Goal: Task Accomplishment & Management: Manage account settings

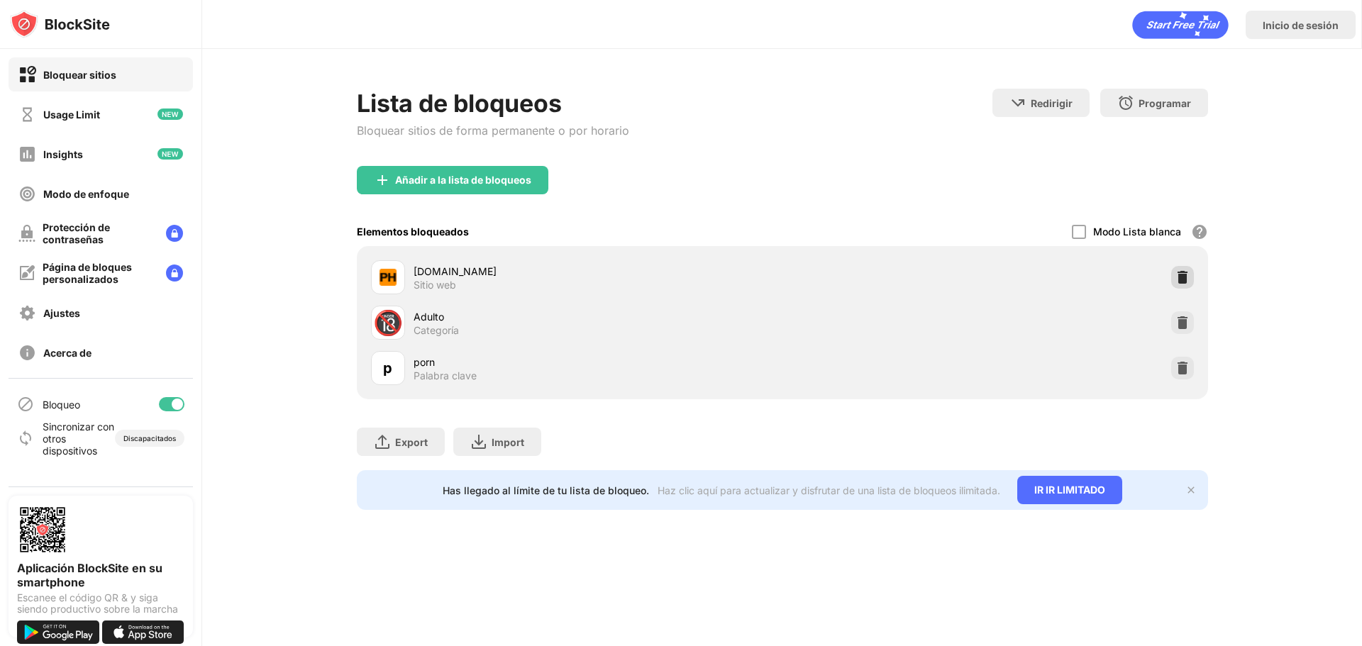
click at [1188, 272] on img at bounding box center [1183, 277] width 14 height 14
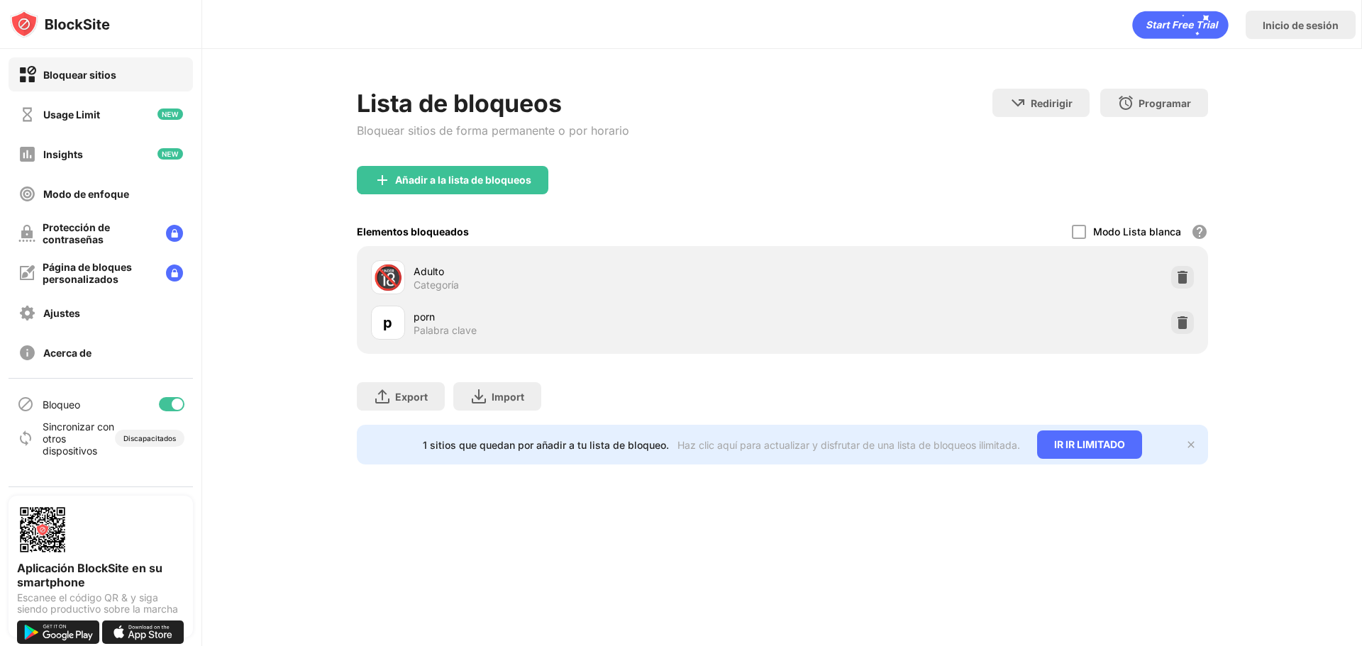
click at [1188, 272] on img at bounding box center [1183, 277] width 14 height 14
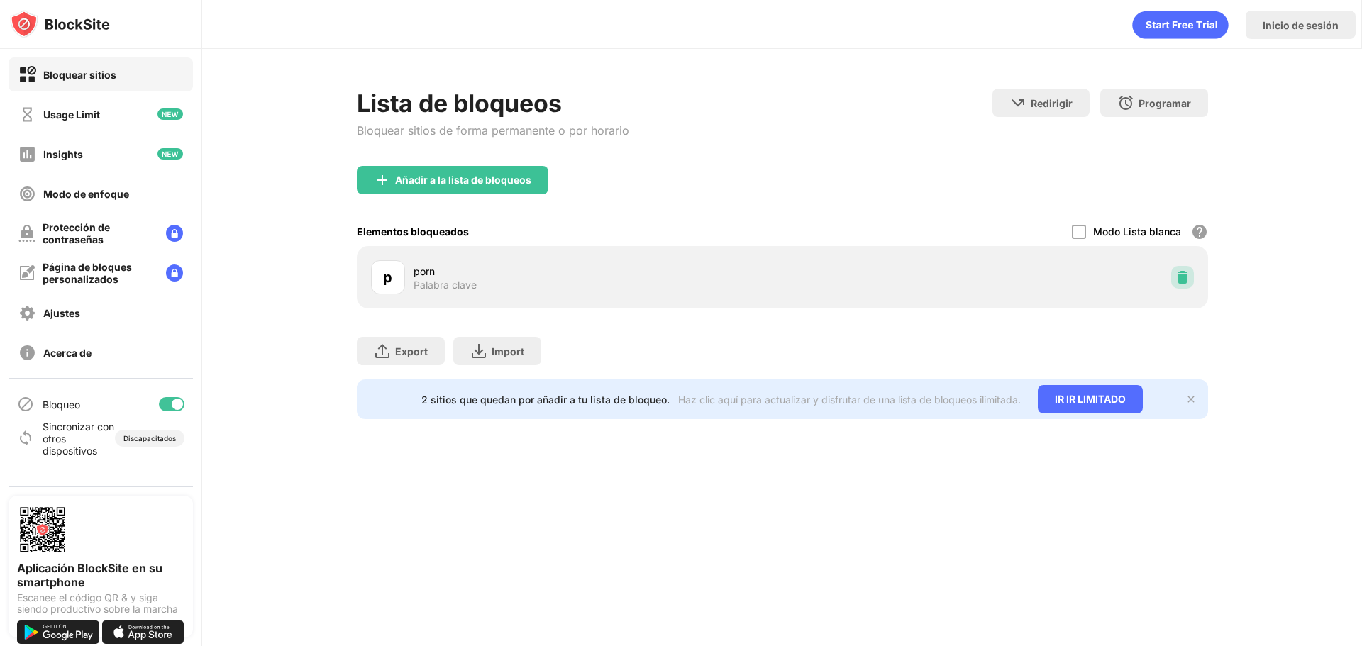
click at [1188, 272] on img at bounding box center [1183, 277] width 14 height 14
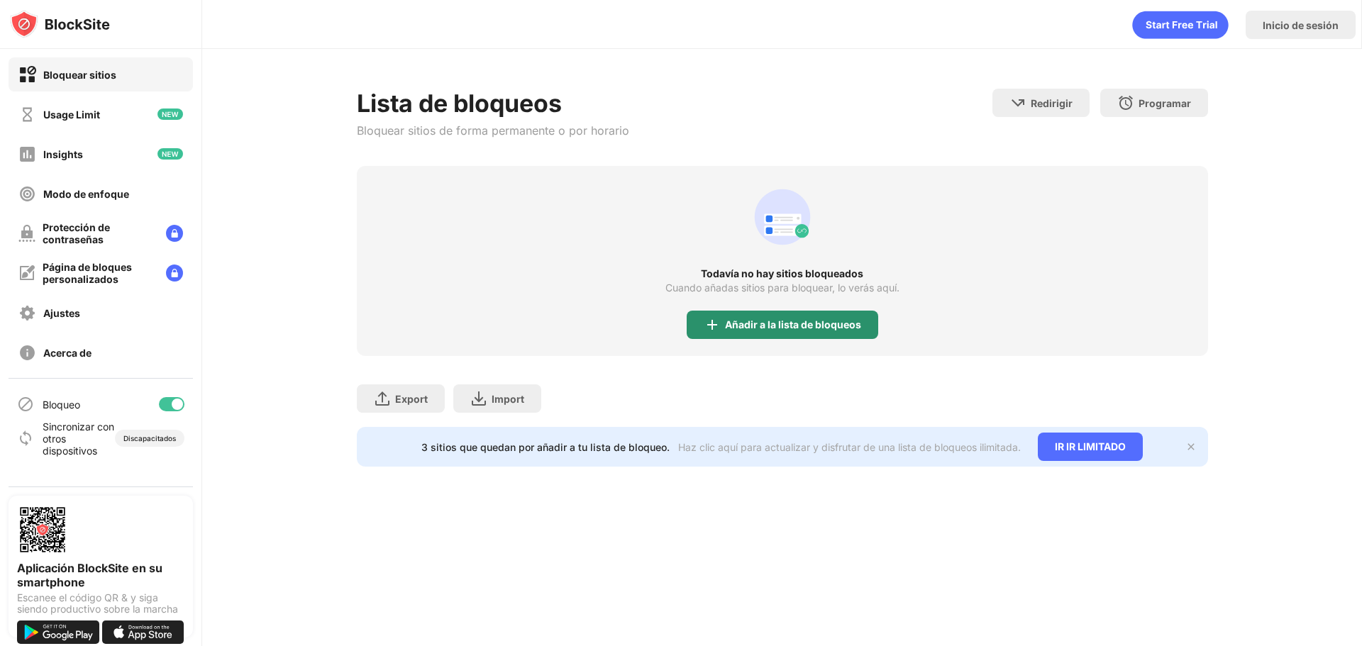
click at [701, 328] on div "Añadir a la lista de bloqueos" at bounding box center [783, 325] width 192 height 28
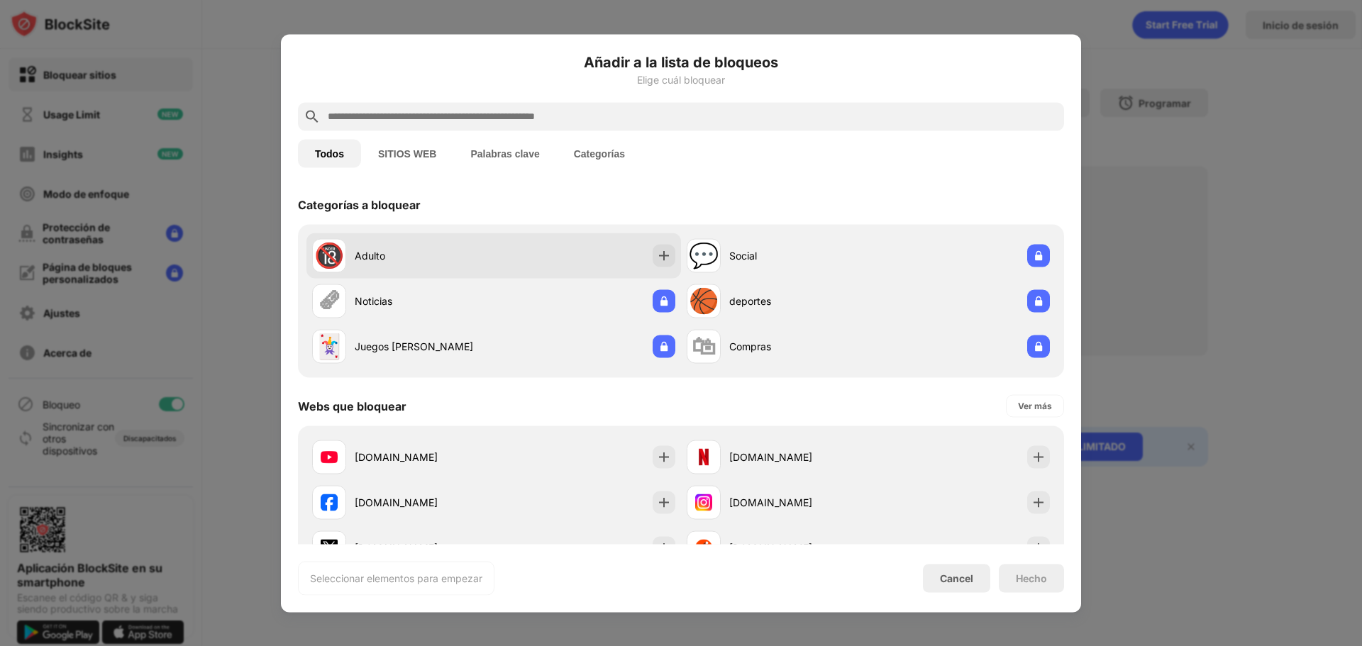
click at [382, 253] on div "Adulto" at bounding box center [424, 255] width 139 height 15
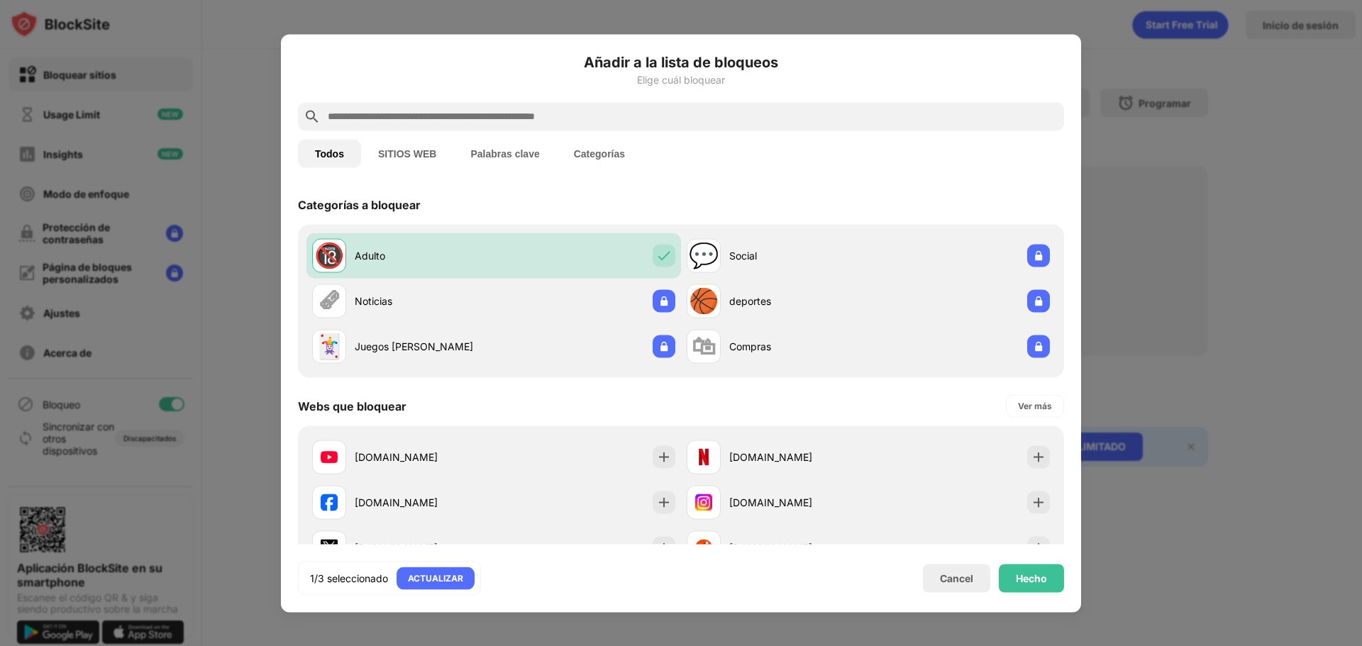
click at [429, 151] on button "SITIOS WEB" at bounding box center [407, 153] width 92 height 28
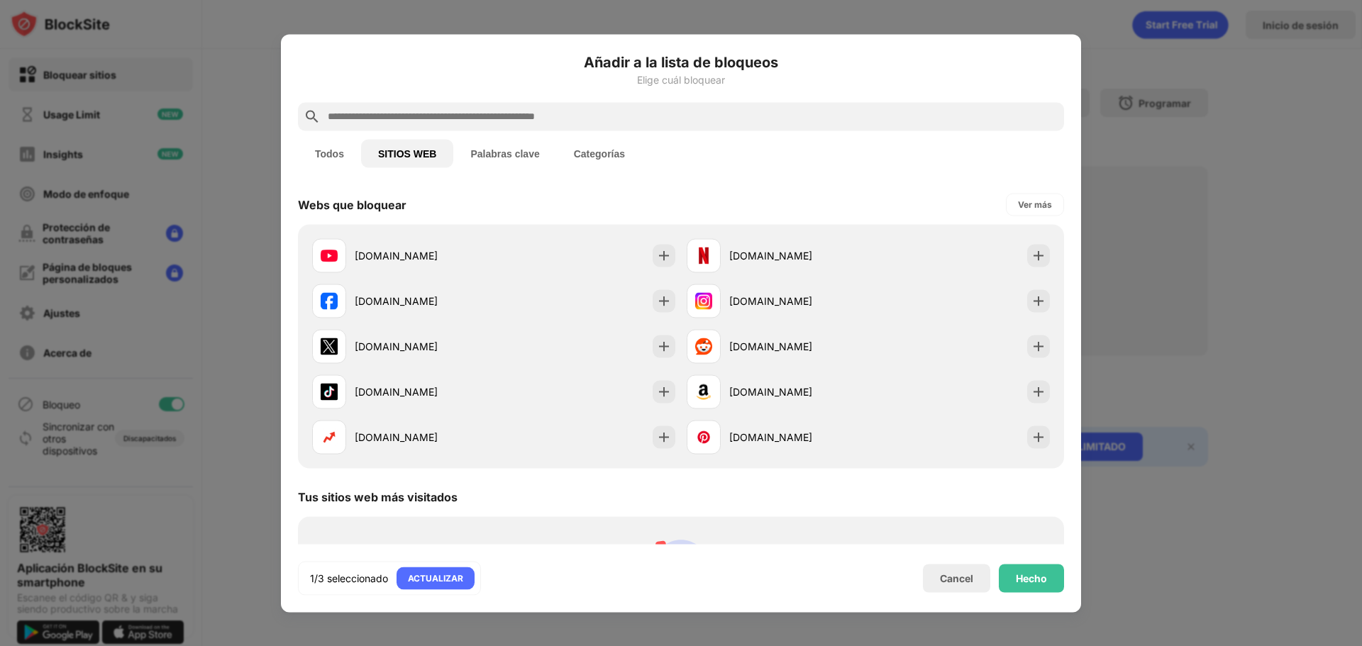
click at [429, 99] on div "Añadir a la lista de bloqueos Elige cuál bloquear" at bounding box center [681, 76] width 766 height 51
click at [416, 116] on input "text" at bounding box center [692, 116] width 732 height 17
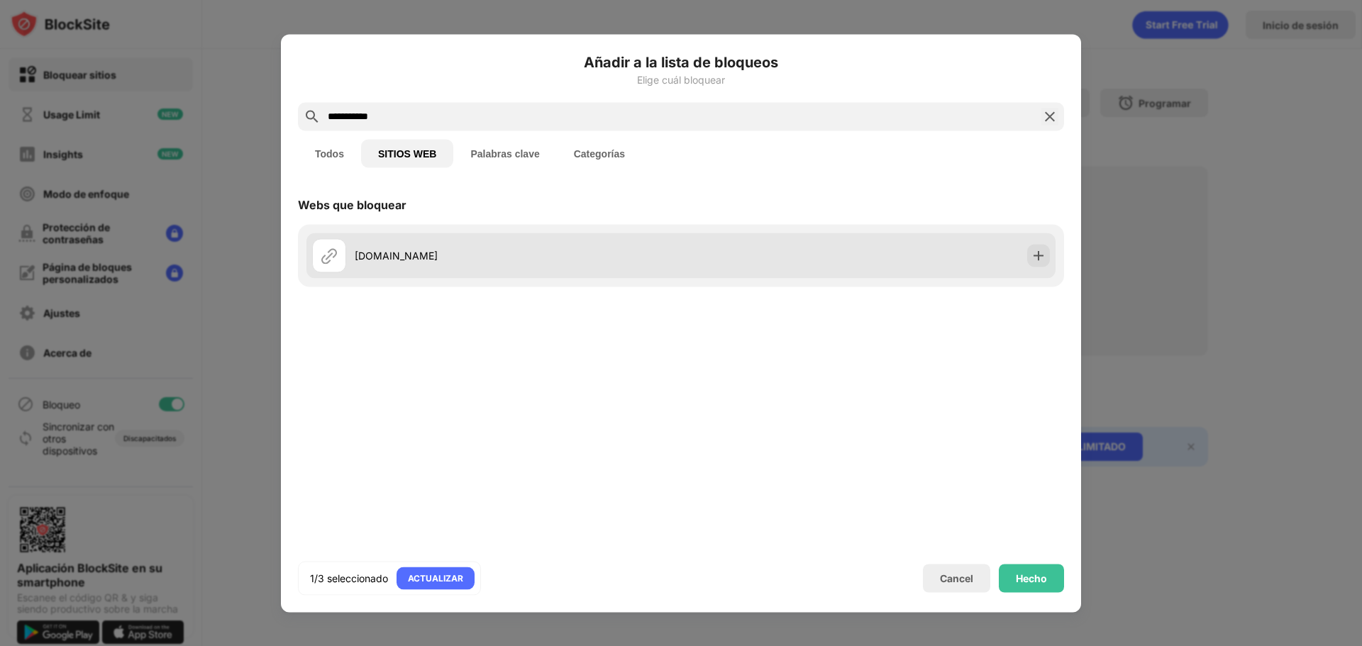
click at [435, 276] on div "[DOMAIN_NAME]" at bounding box center [681, 255] width 749 height 45
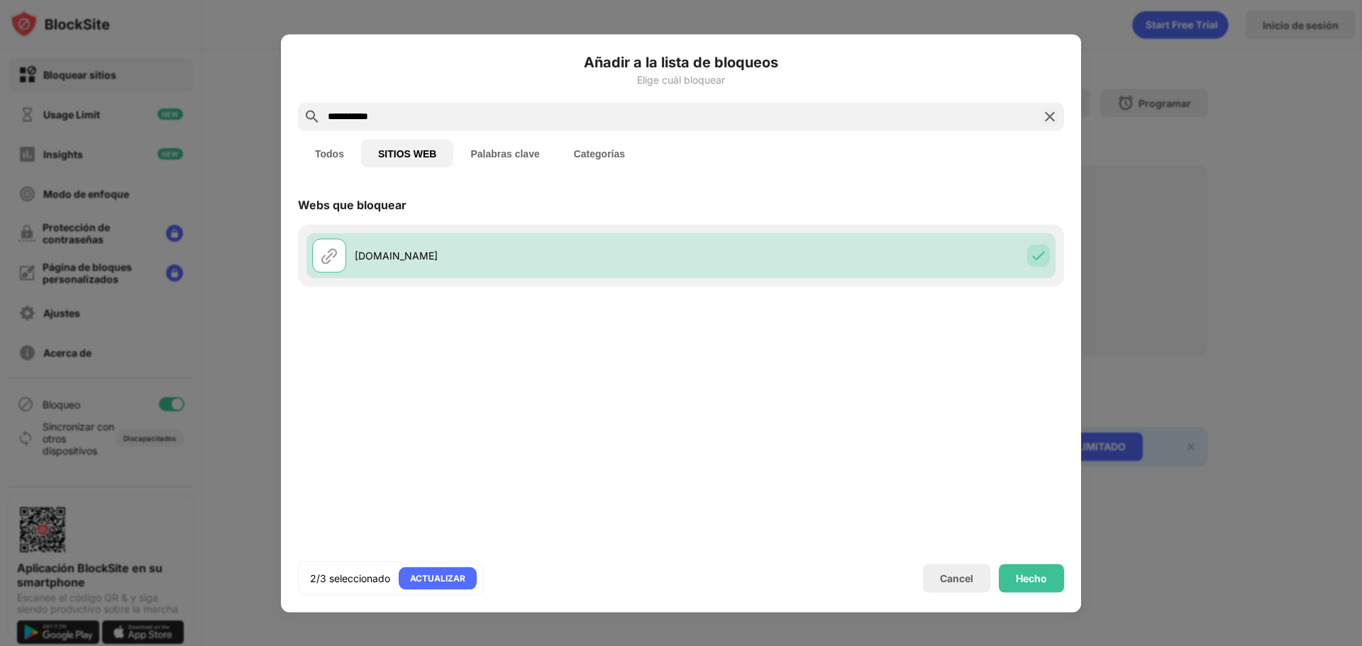
click at [546, 155] on button "Palabras clave" at bounding box center [504, 153] width 103 height 28
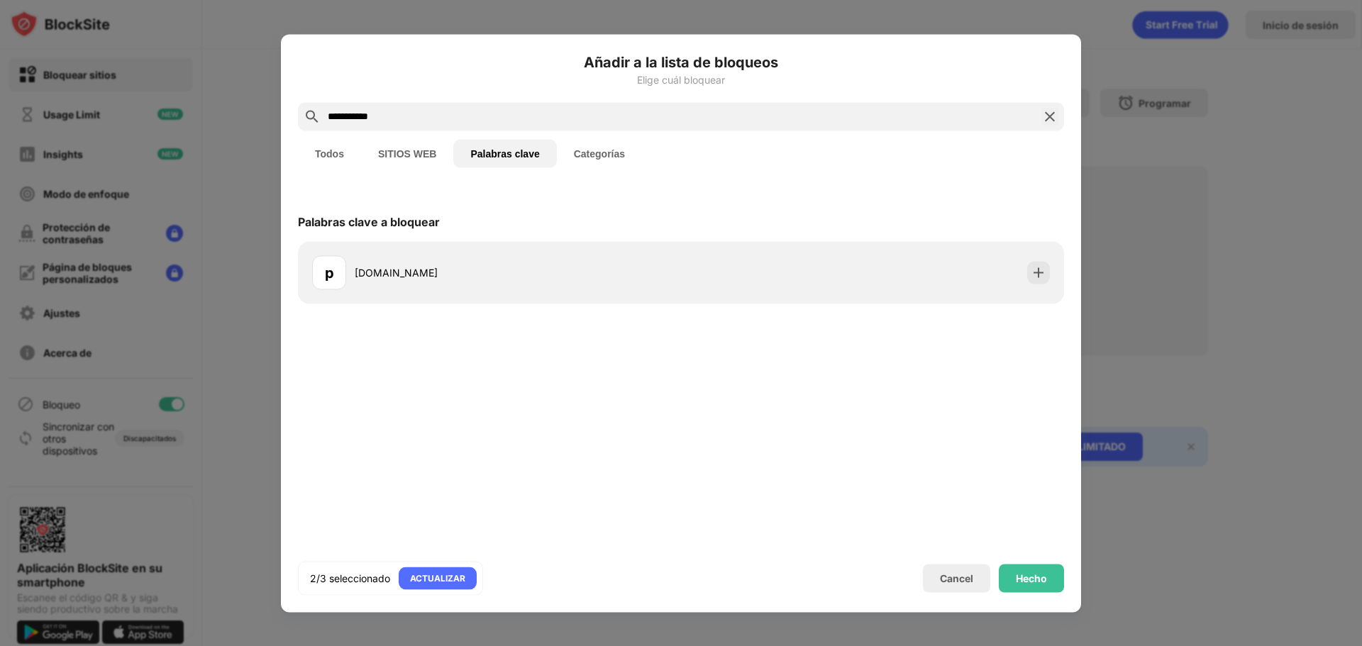
drag, startPoint x: 471, startPoint y: 106, endPoint x: 189, endPoint y: 84, distance: 283.2
click at [189, 646] on div "**********" at bounding box center [681, 646] width 1362 height 0
drag, startPoint x: 418, startPoint y: 117, endPoint x: 0, endPoint y: 97, distance: 418.4
click at [0, 646] on div "**********" at bounding box center [681, 646] width 1362 height 0
type input "****"
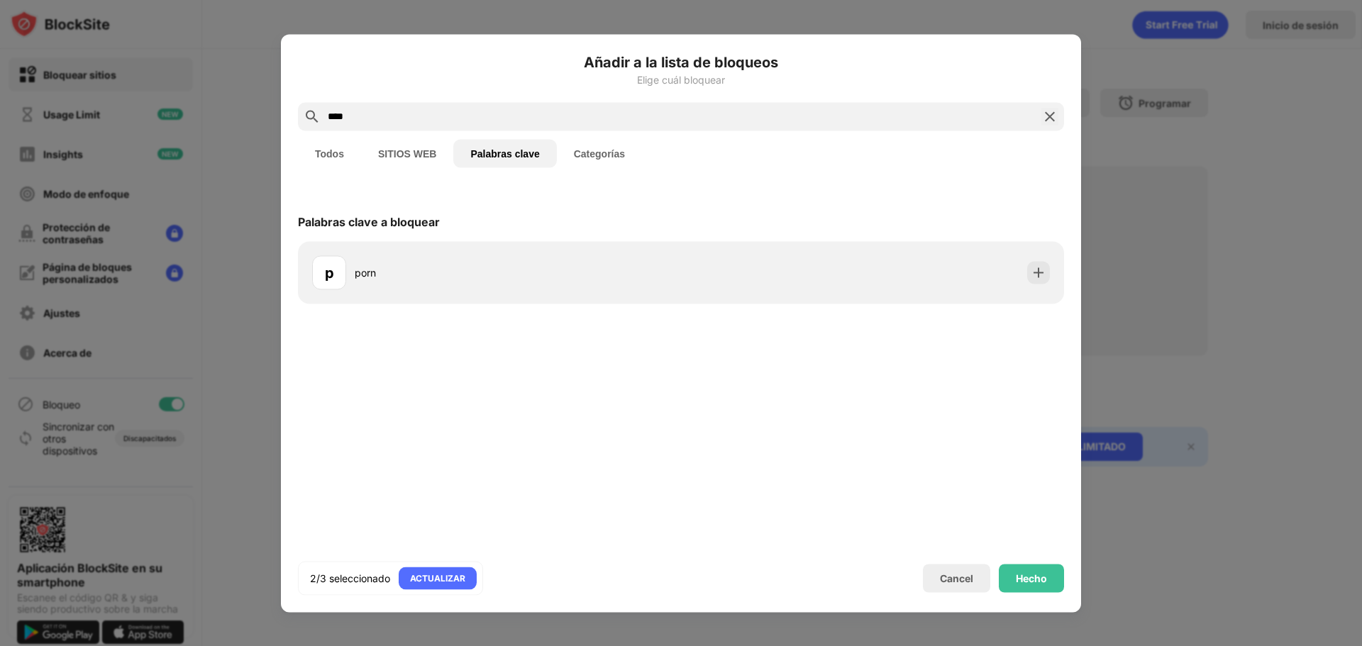
click at [429, 297] on div "p porn" at bounding box center [681, 272] width 766 height 62
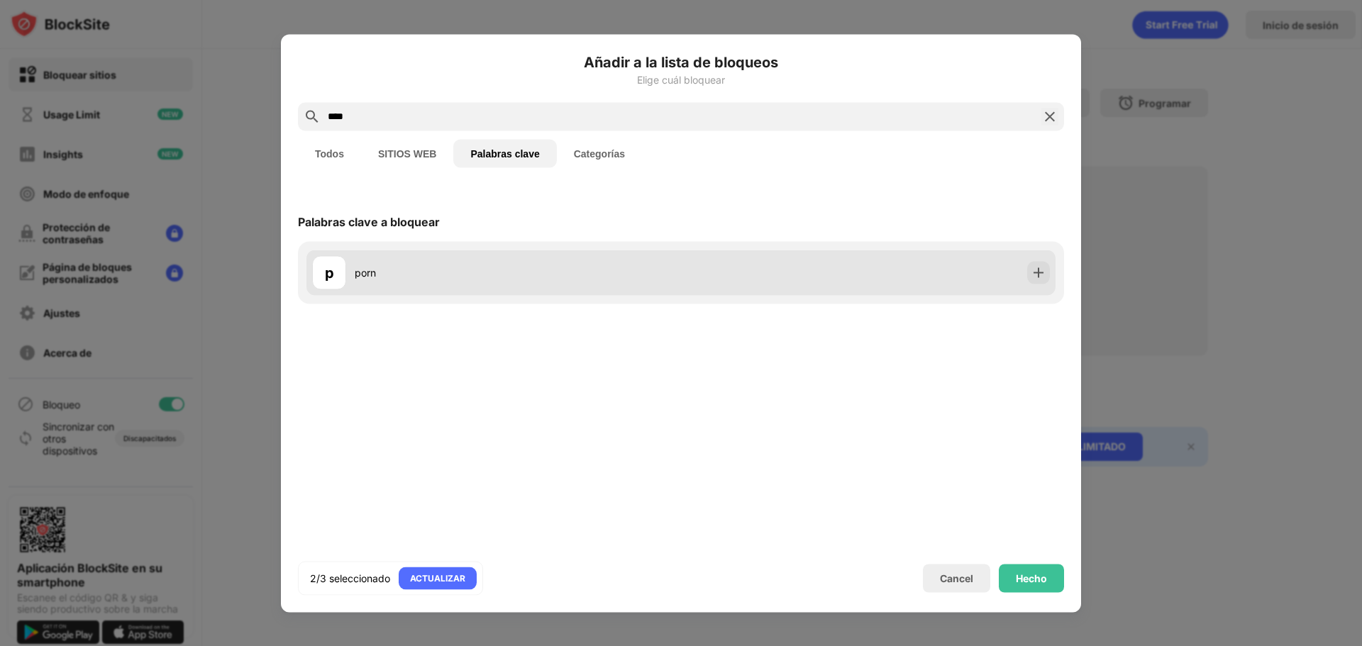
click at [415, 267] on div "porn" at bounding box center [518, 272] width 326 height 15
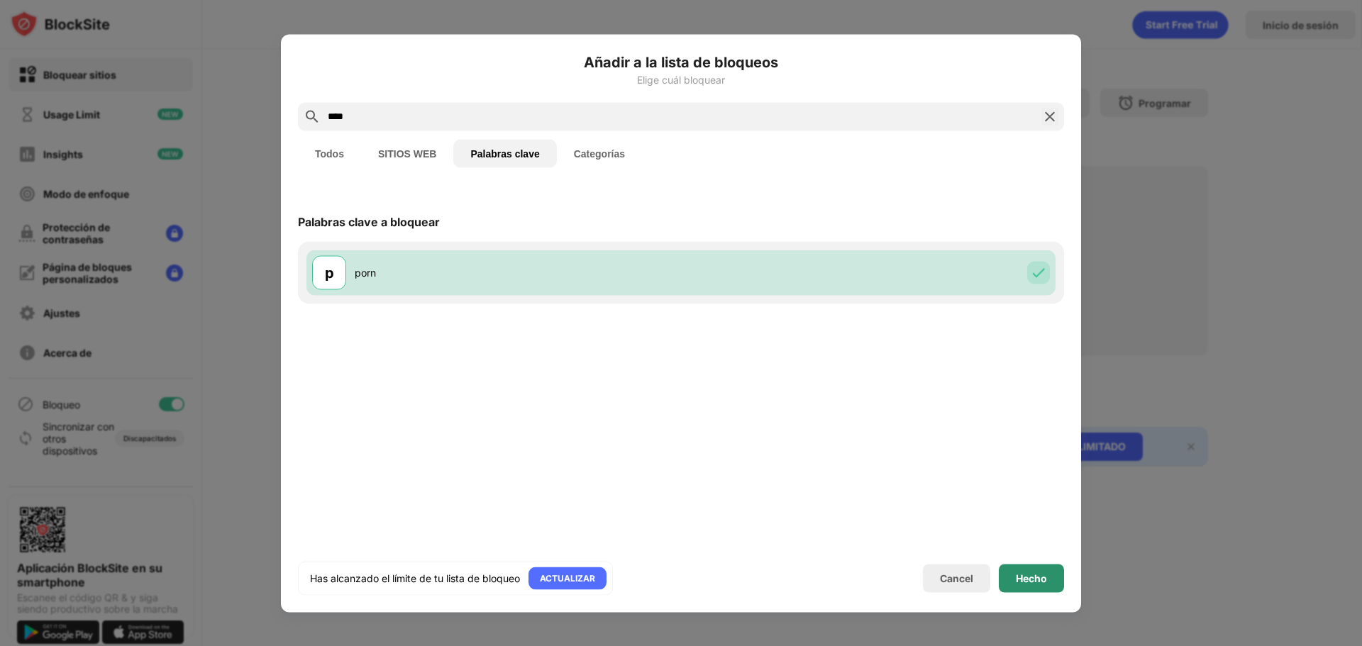
click at [1047, 590] on div "Hecho" at bounding box center [1031, 578] width 65 height 28
